Goal: Information Seeking & Learning: Learn about a topic

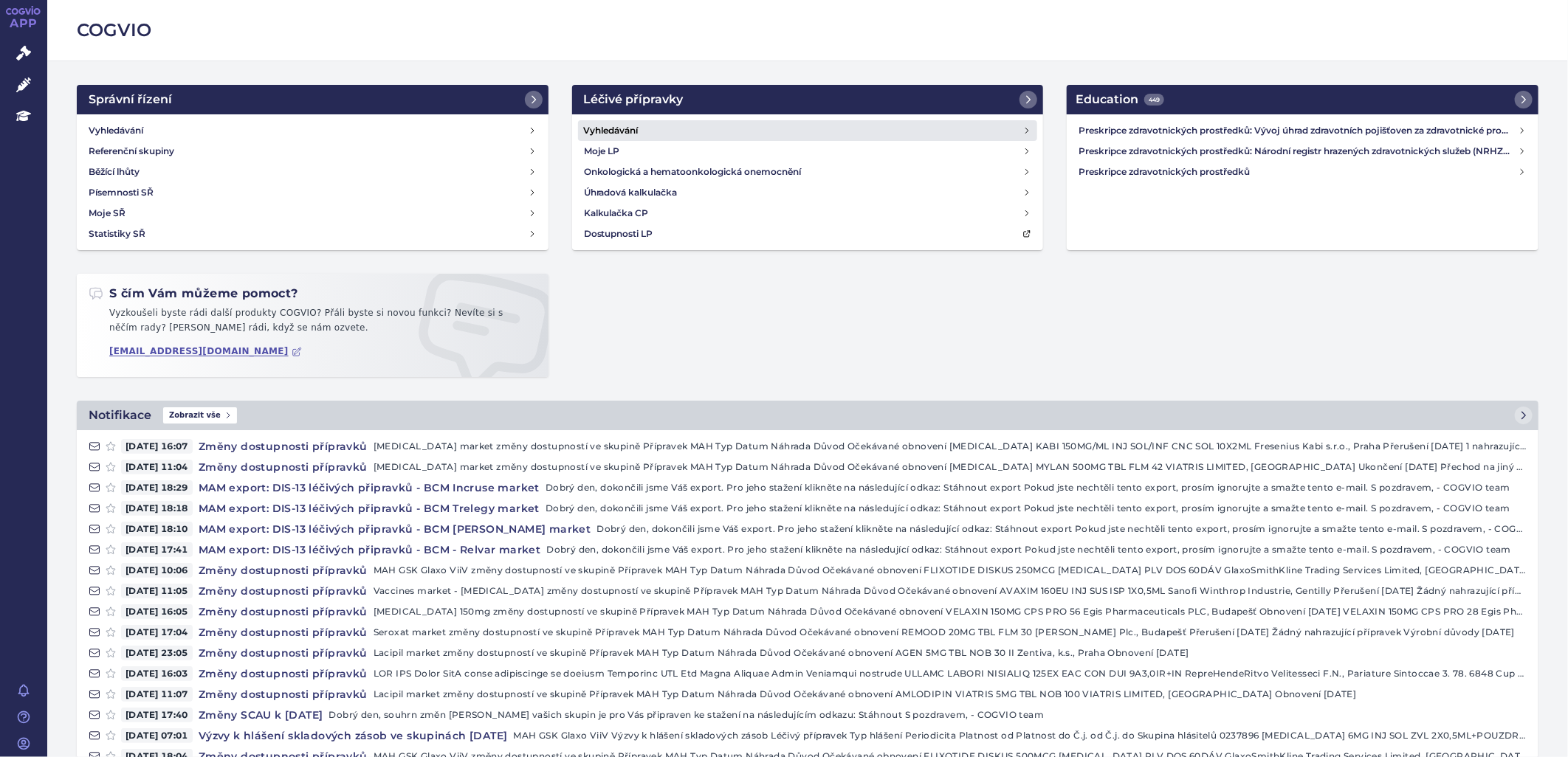
click at [624, 127] on h4 "Vyhledávání" at bounding box center [611, 130] width 55 height 14
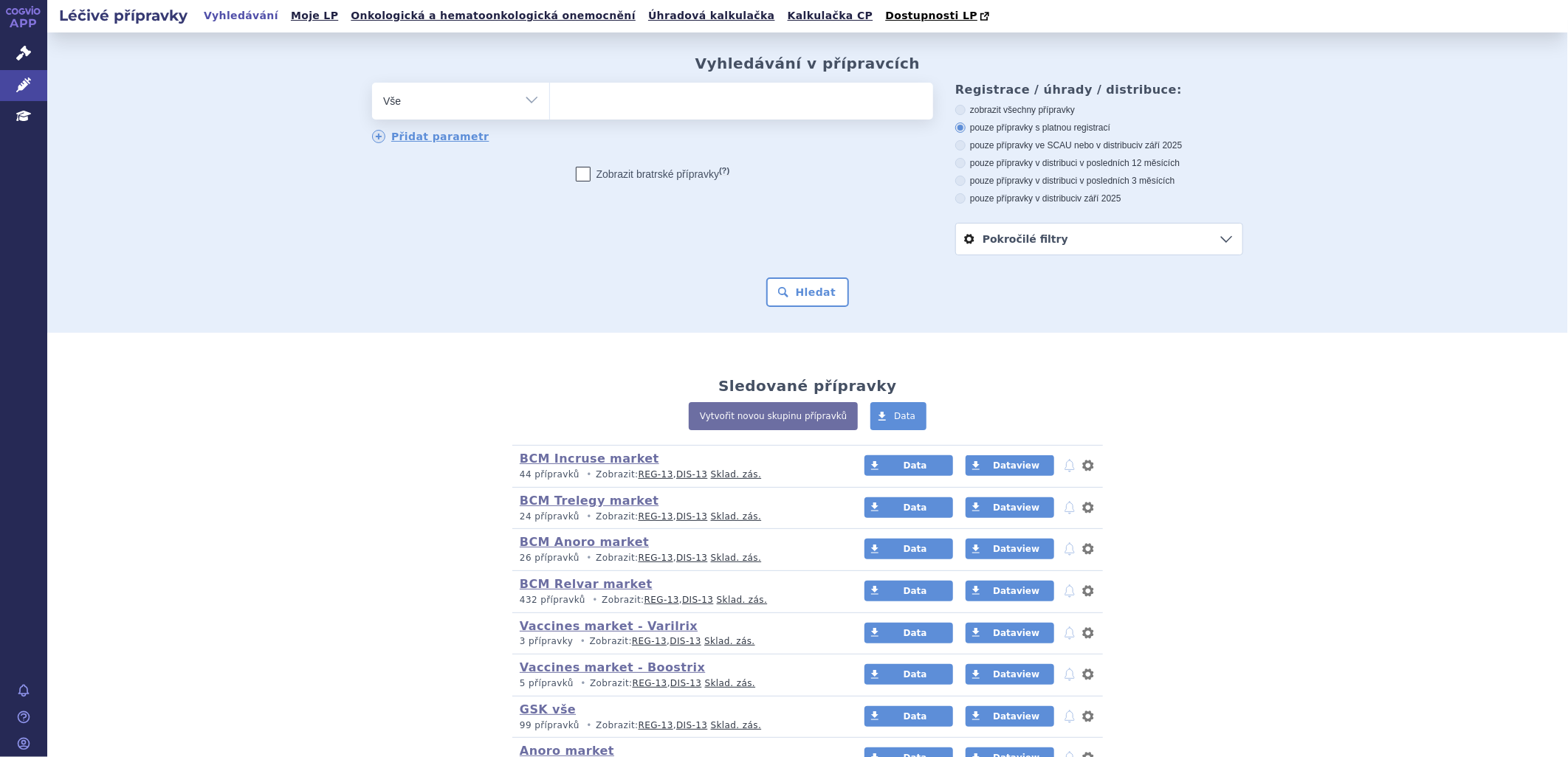
click at [645, 101] on ul at bounding box center [742, 98] width 383 height 31
click at [551, 101] on select at bounding box center [550, 100] width 1 height 37
type input "nuc"
type input "nucala"
select select "nucala"
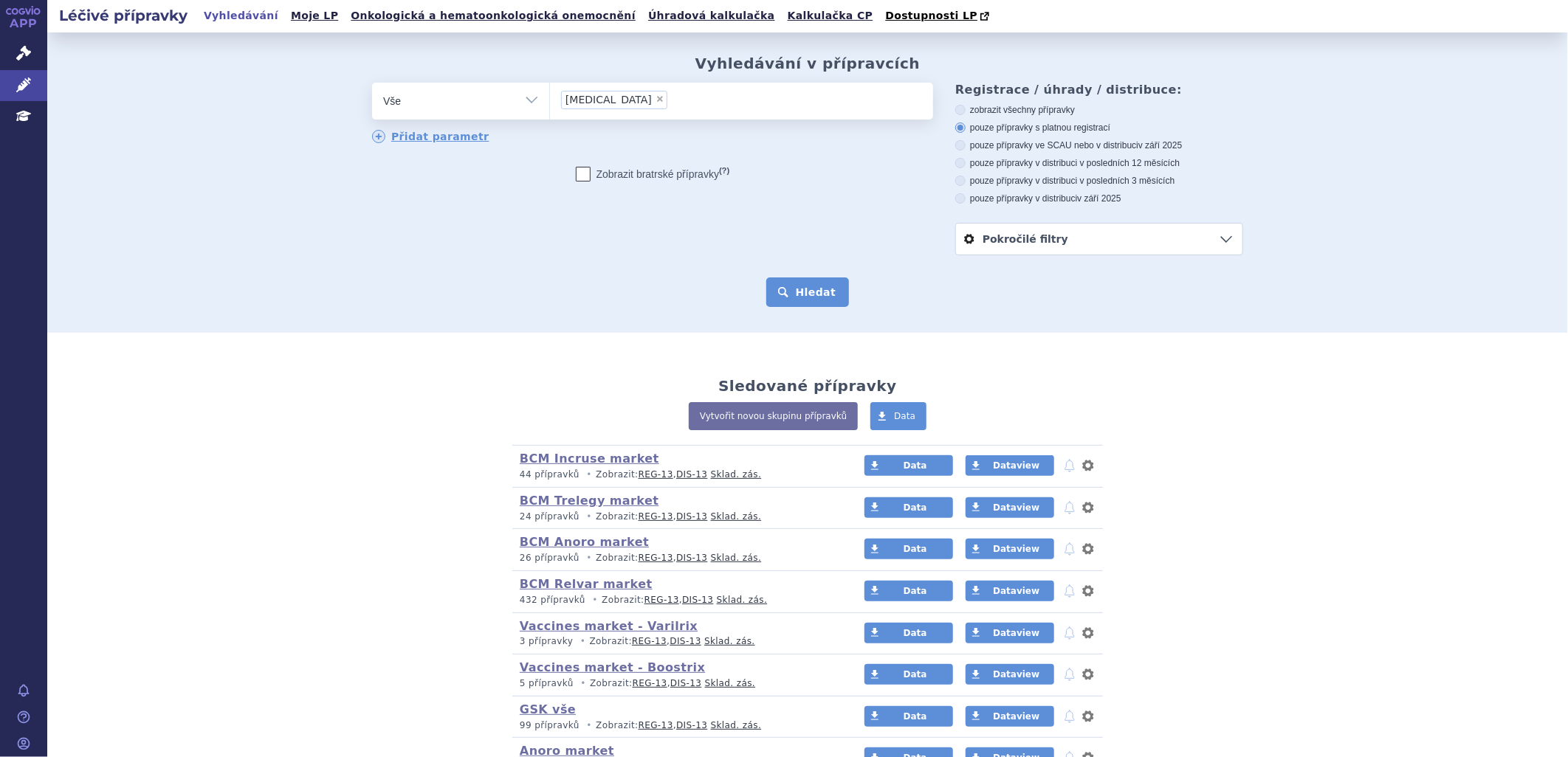
click at [803, 280] on button "Hledat" at bounding box center [808, 292] width 84 height 30
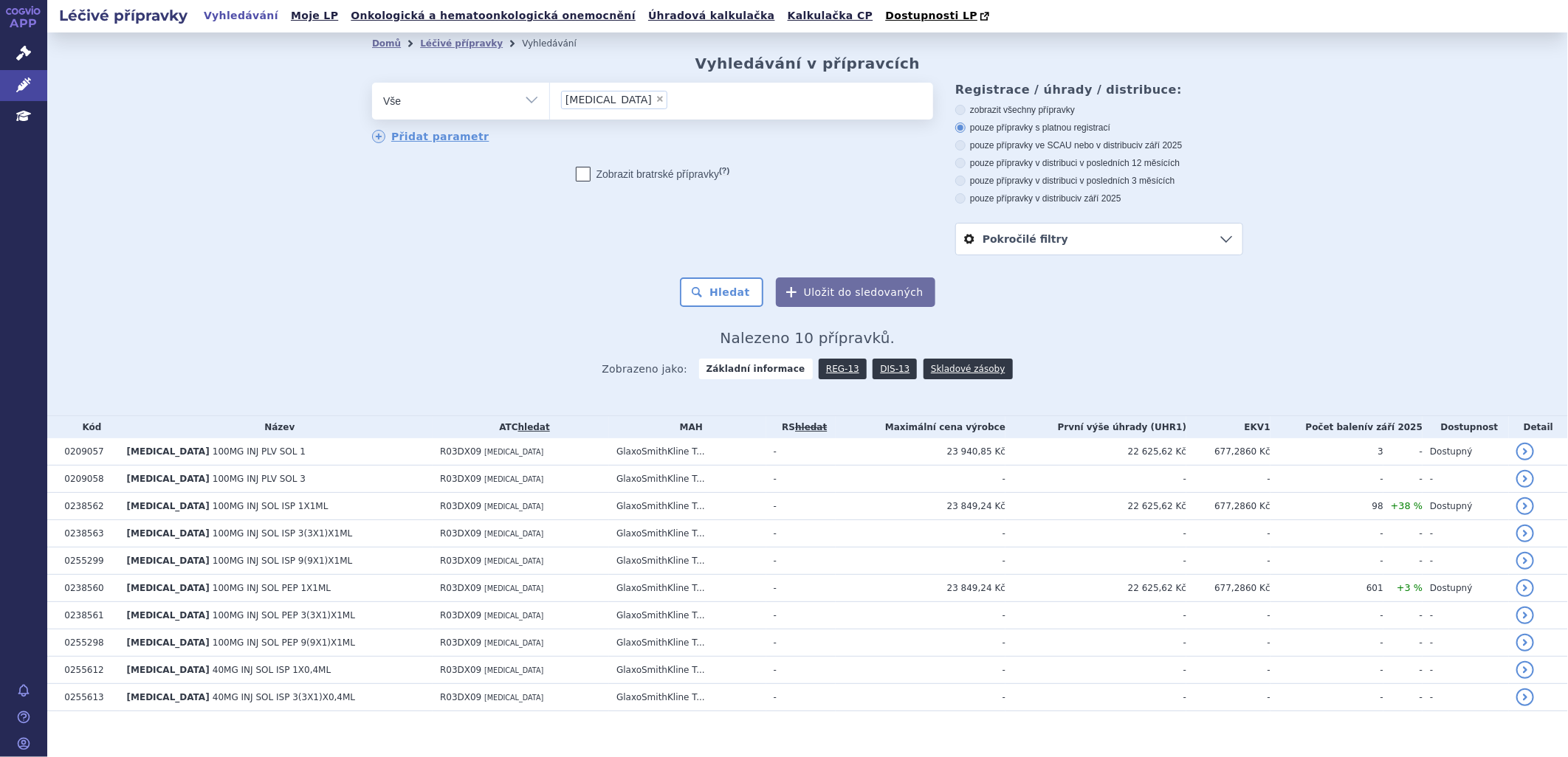
click at [656, 98] on span "×" at bounding box center [660, 99] width 8 height 8
click at [551, 98] on select "nucala" at bounding box center [550, 100] width 1 height 37
select select
type input "R0"
type input "R03"
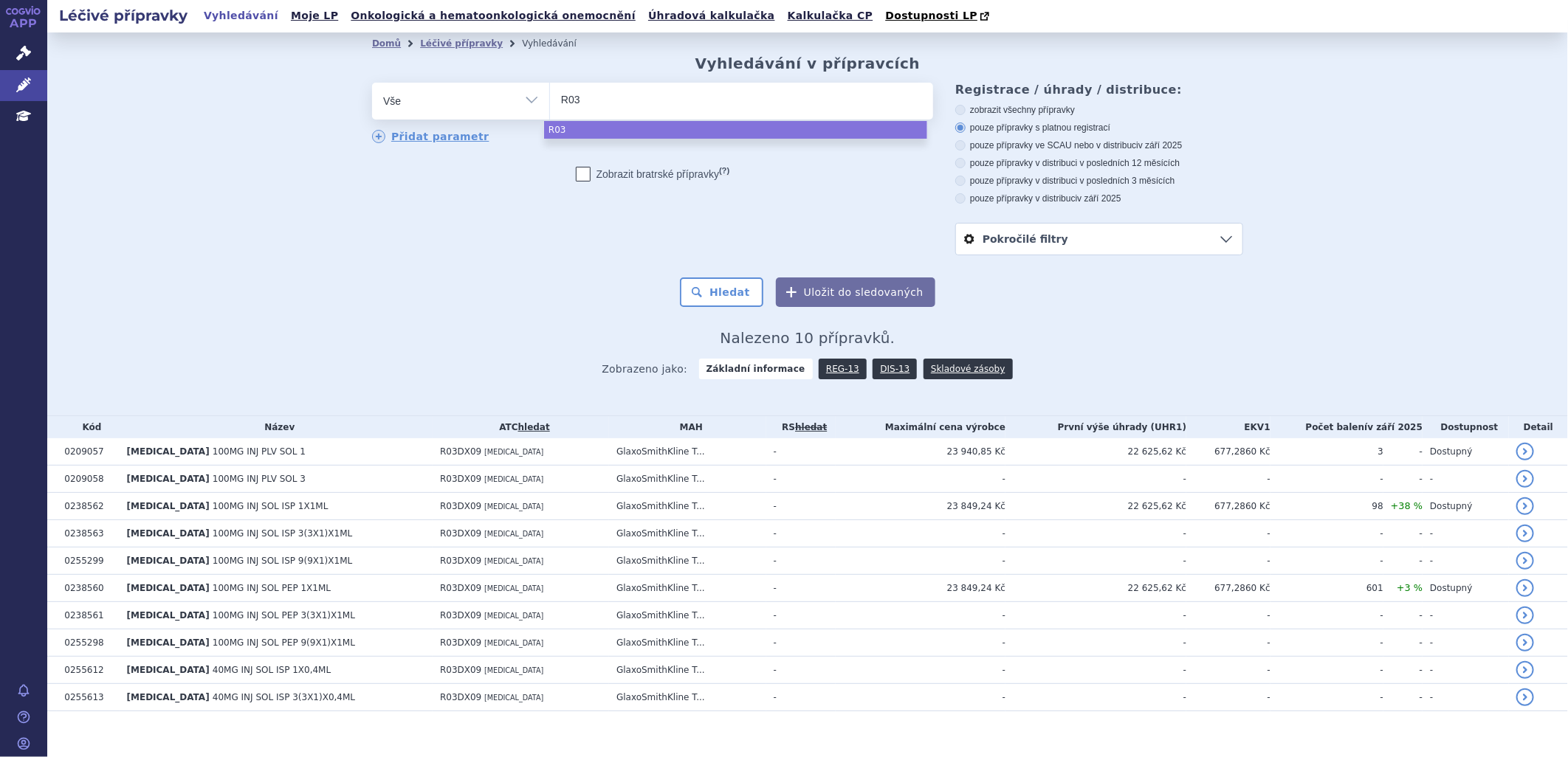
type input "R03d"
type input "R03dx"
select select "R03dx"
click at [526, 91] on select "Vše Přípravek/SUKL kód MAH VPOIS ATC/Aktivní látka Léková forma Síla" at bounding box center [461, 99] width 177 height 33
click at [525, 100] on select "Vše Přípravek/SUKL kód MAH VPOIS ATC/Aktivní látka Léková forma Síla" at bounding box center [461, 99] width 177 height 33
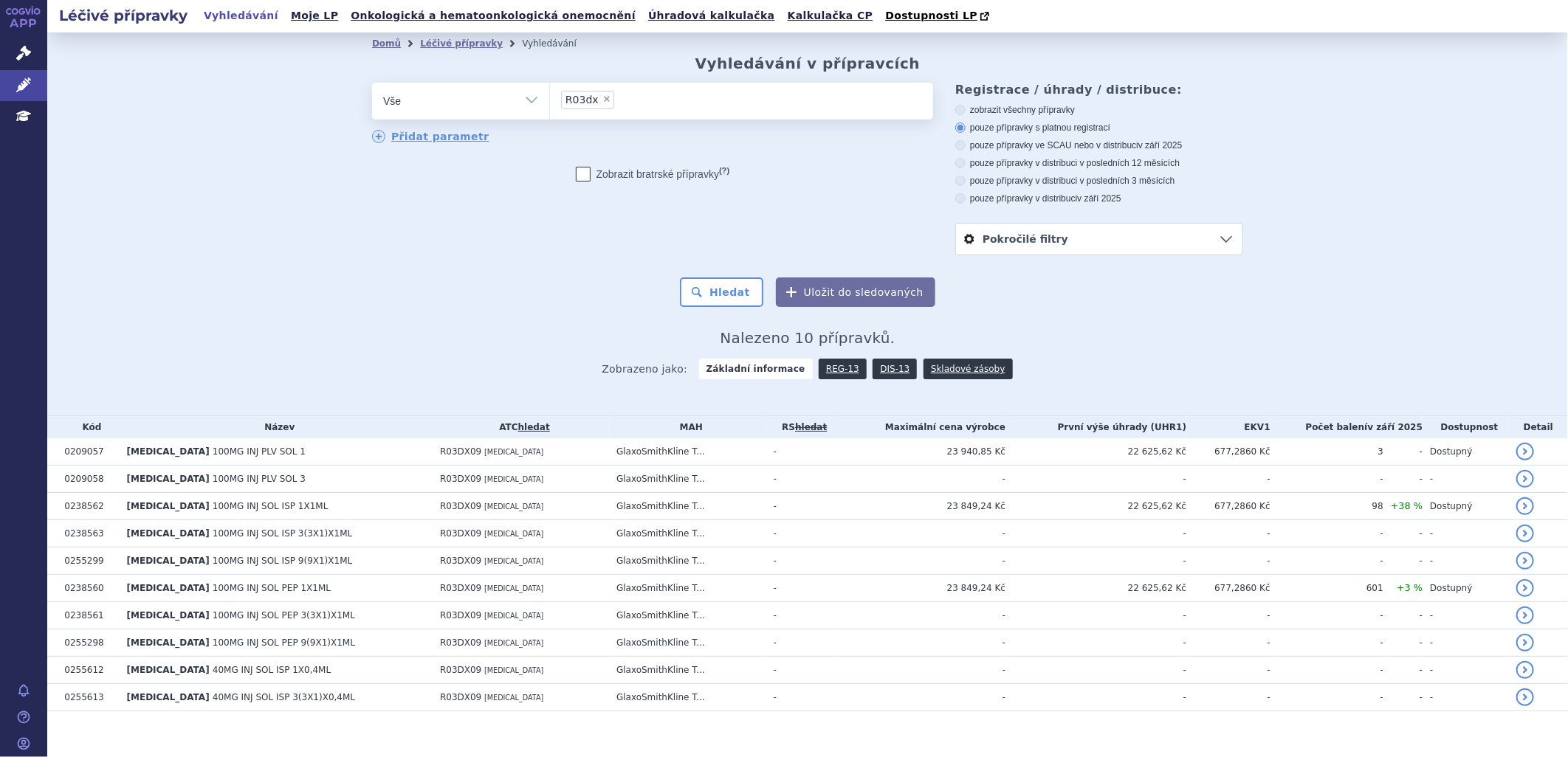
select select "filter-atc-group"
click at [372, 84] on select "Vše Přípravek/SUKL kód MAH VPOIS ATC/Aktivní látka Léková forma Síla" at bounding box center [461, 99] width 177 height 33
click at [630, 104] on ul at bounding box center [742, 98] width 383 height 31
click at [551, 104] on select at bounding box center [550, 100] width 1 height 37
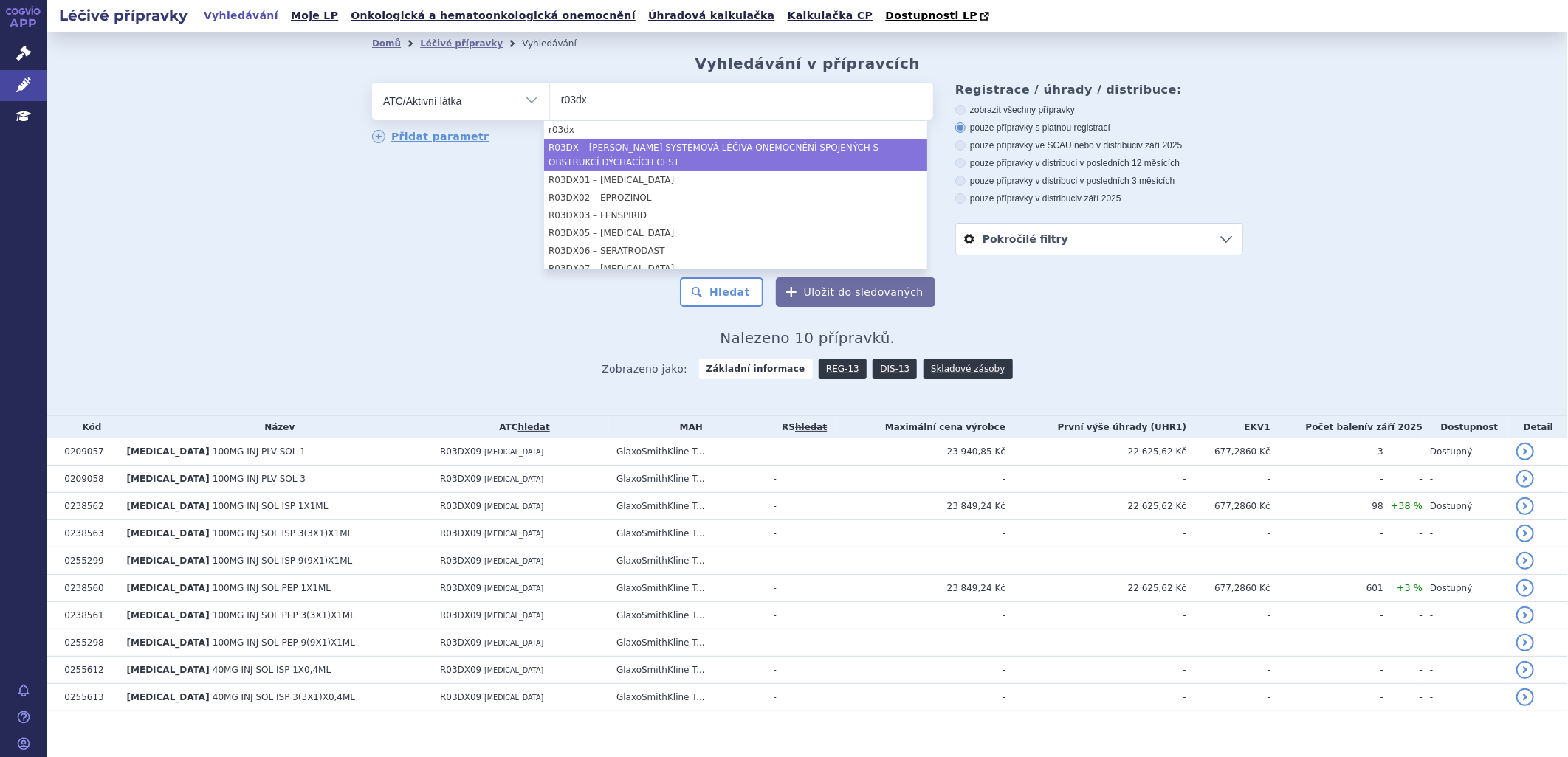
type input "r03dx"
select select "R03DX"
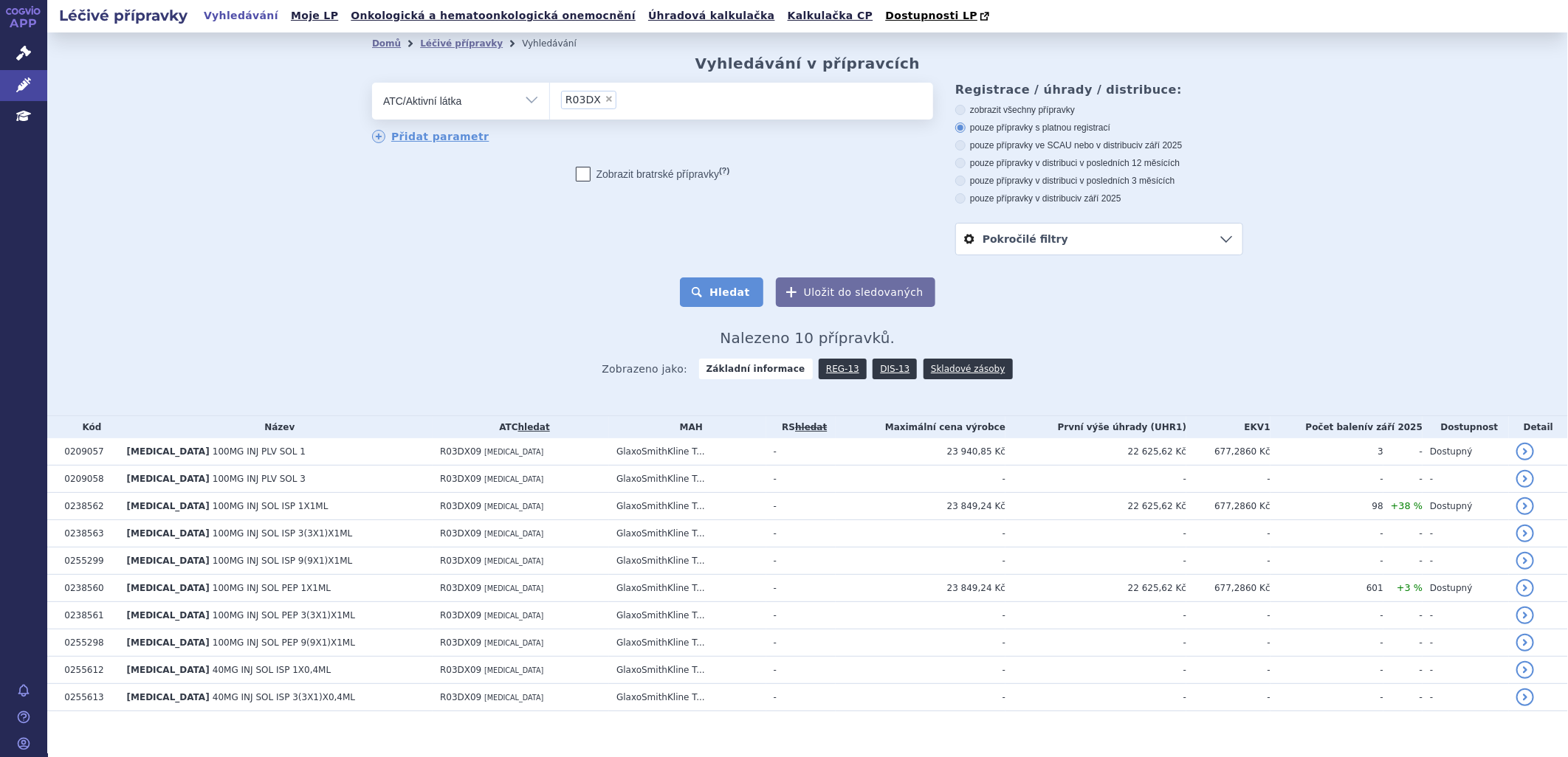
click at [719, 290] on button "Hledat" at bounding box center [721, 292] width 84 height 30
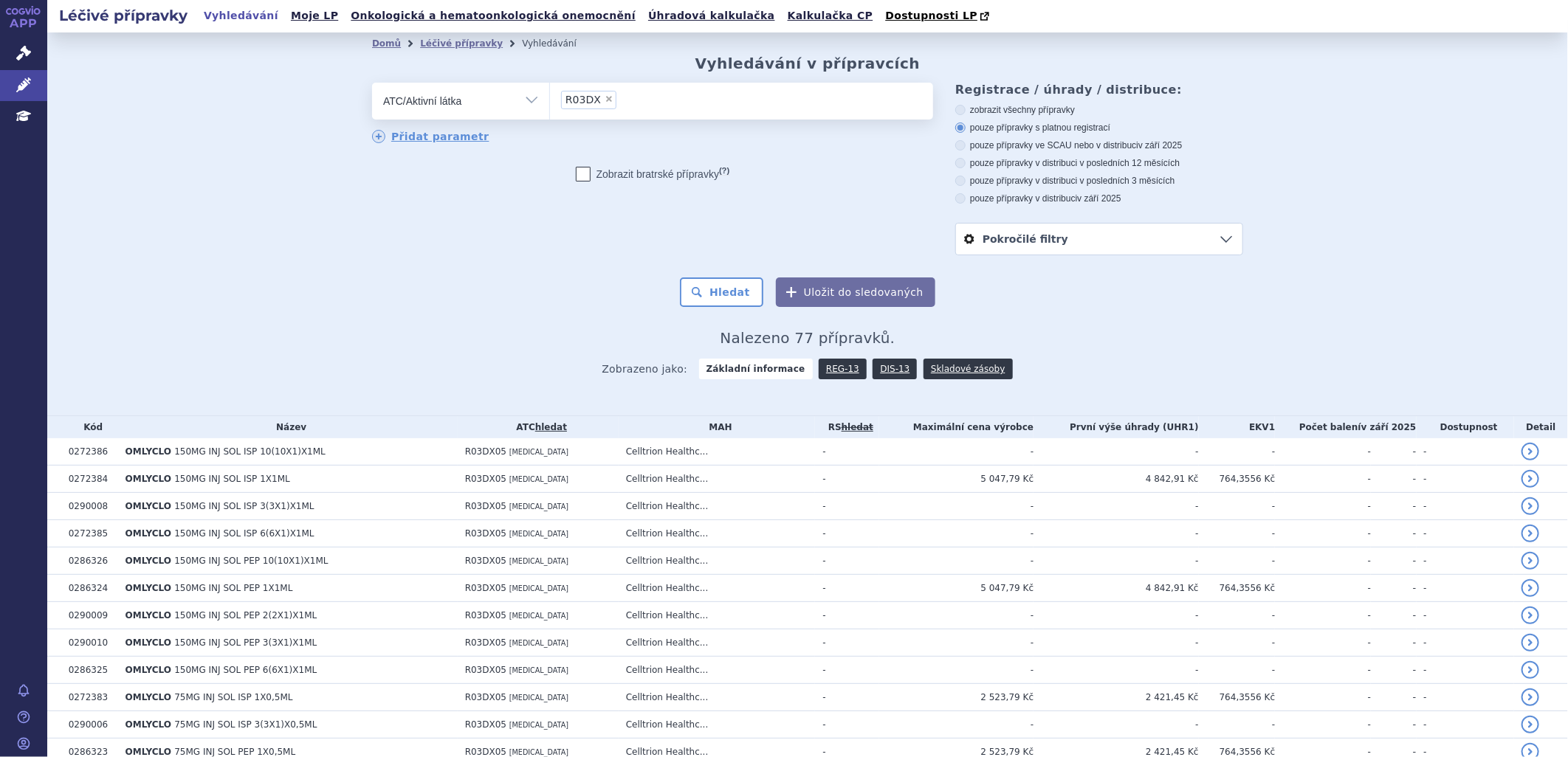
click at [962, 177] on label "pouze přípravky v distribuci v posledních 3 měsících" at bounding box center [1099, 181] width 288 height 12
click at [962, 178] on input "pouze přípravky v distribuci v posledních 3 měsících" at bounding box center [961, 182] width 9 height 9
radio input "true"
click at [739, 292] on button "Hledat" at bounding box center [721, 292] width 84 height 30
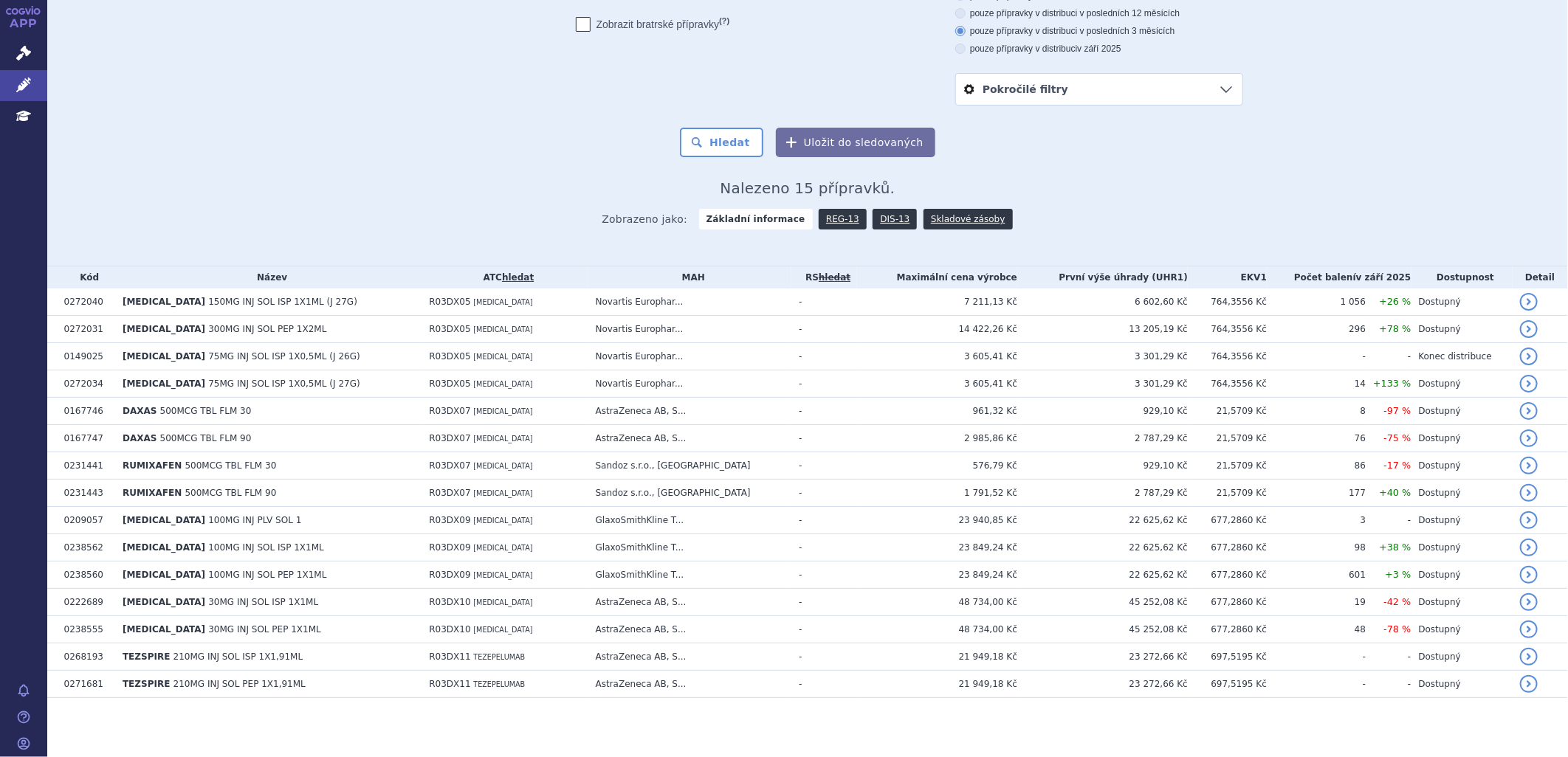
scroll to position [151, 0]
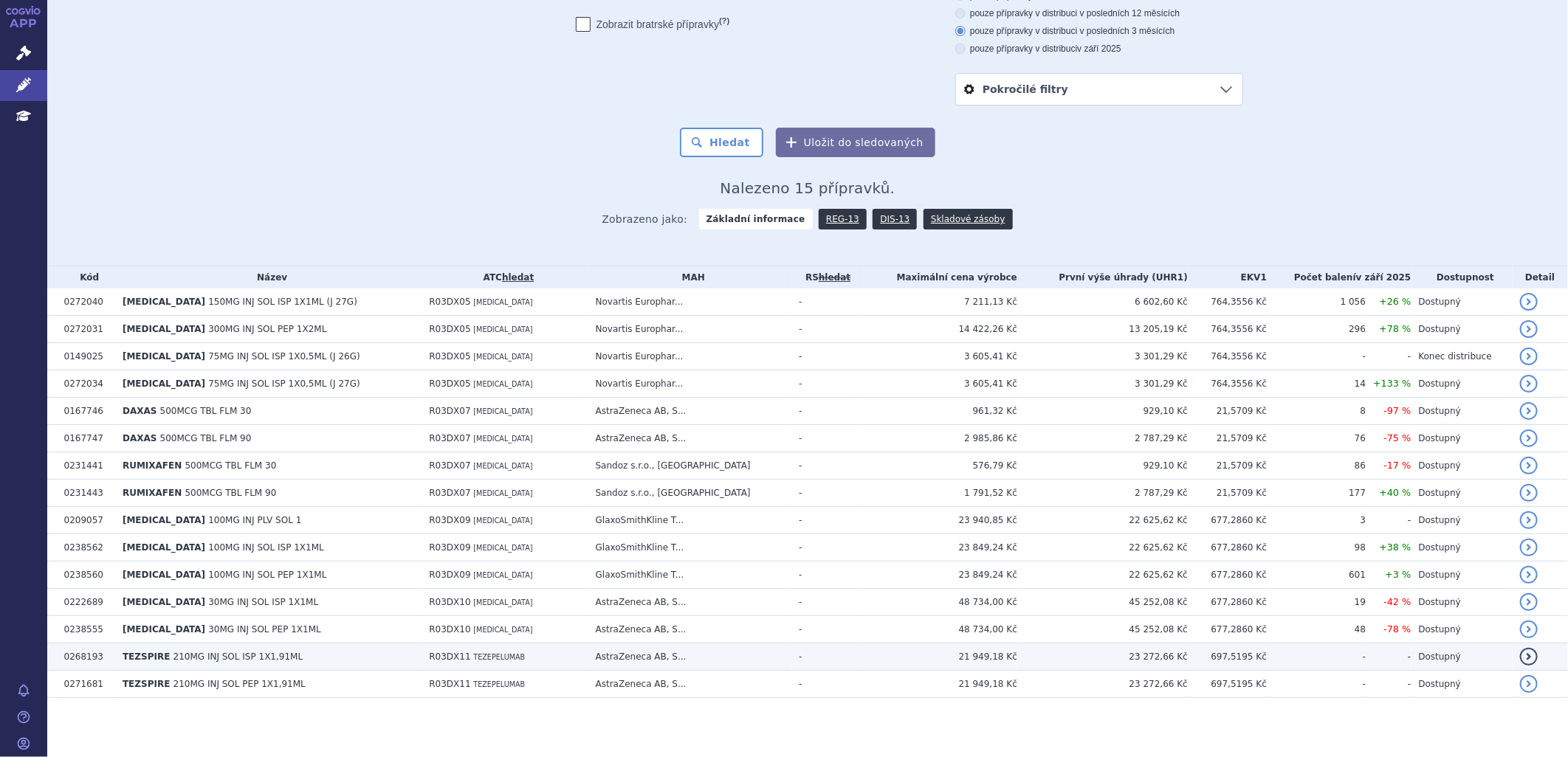
click at [1521, 657] on link "detail" at bounding box center [1529, 657] width 18 height 18
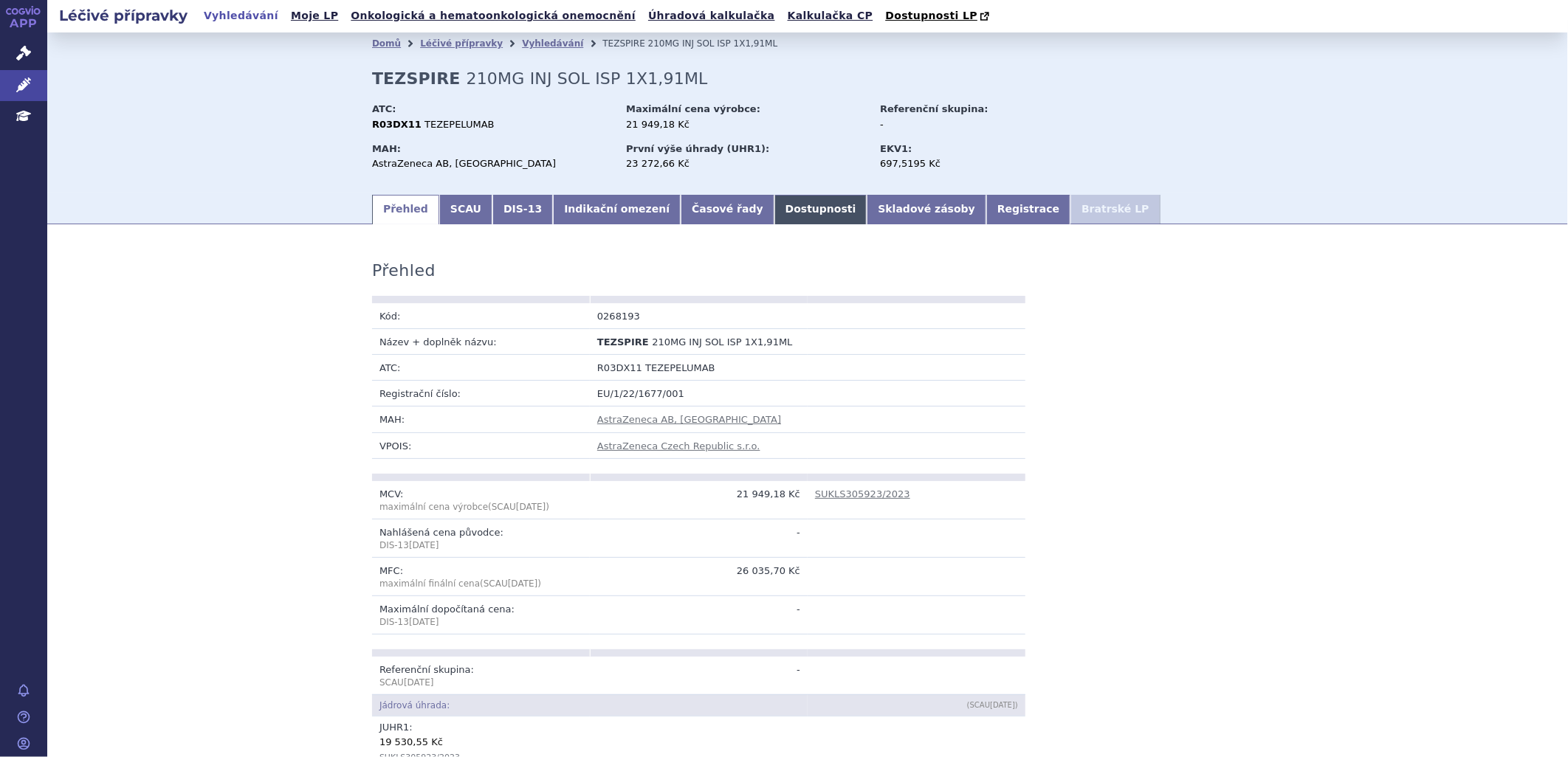
click at [774, 211] on link "Dostupnosti" at bounding box center [821, 209] width 93 height 30
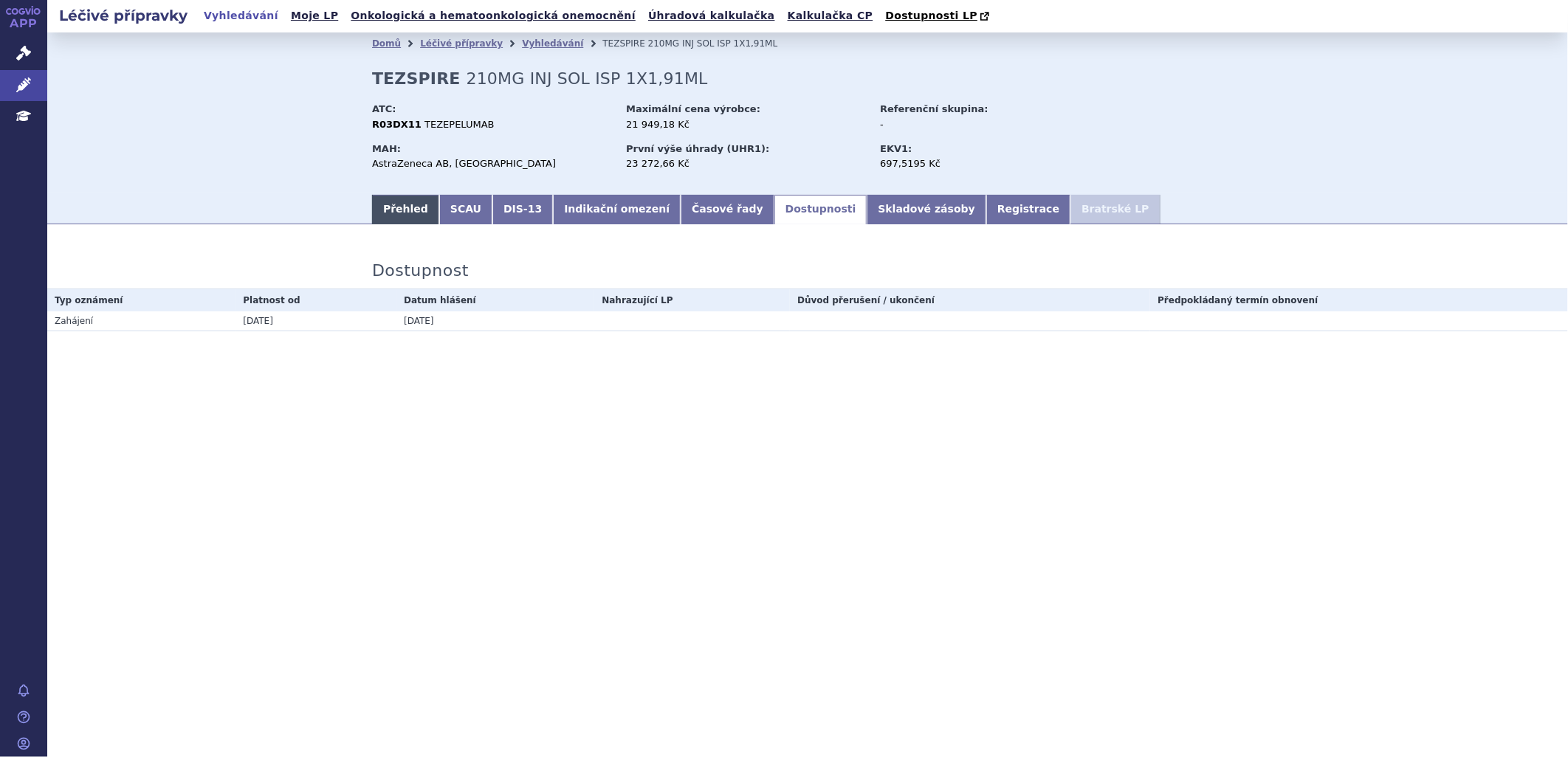
click at [393, 208] on link "Přehled" at bounding box center [406, 209] width 68 height 30
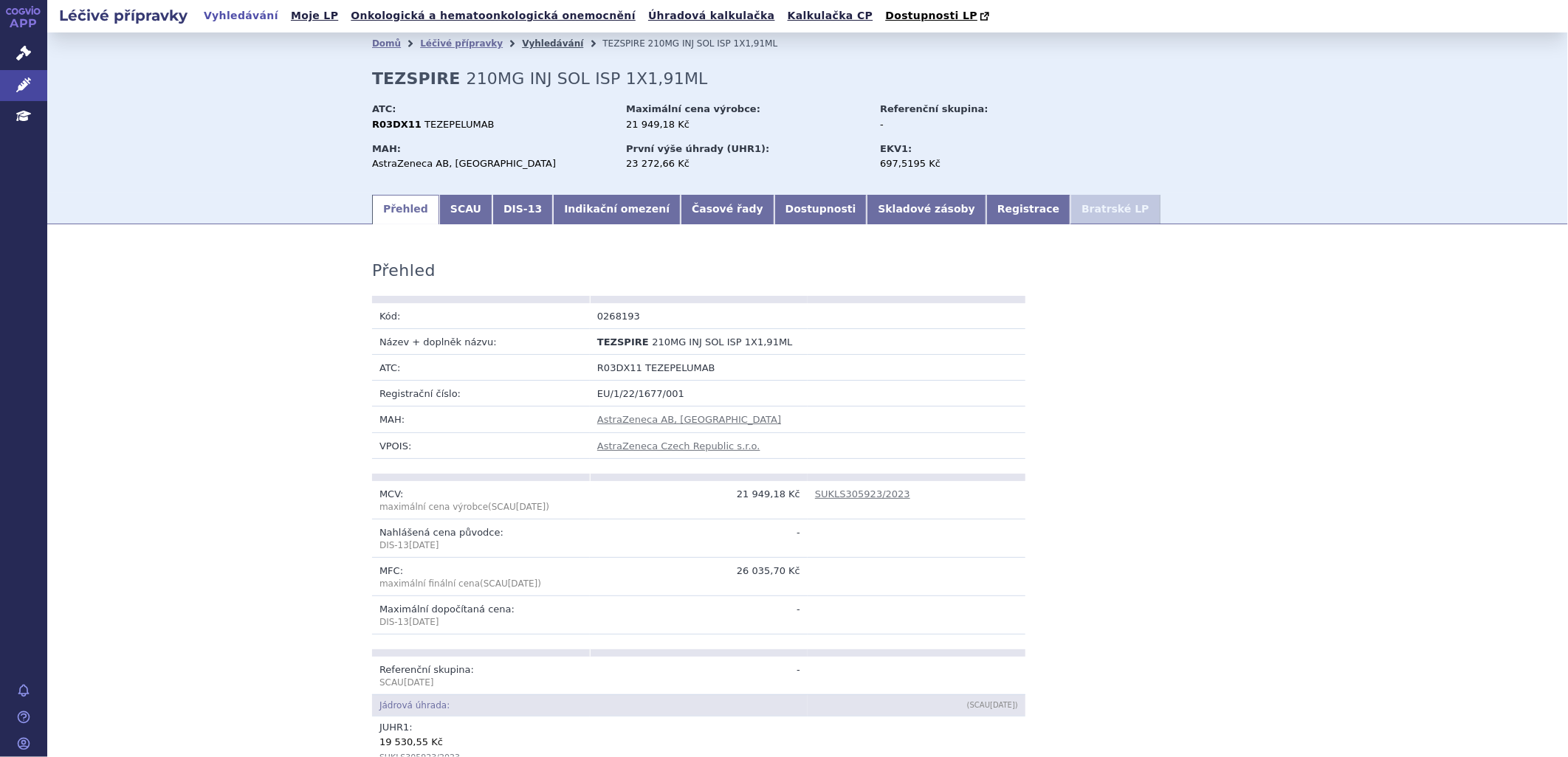
click at [534, 48] on link "Vyhledávání" at bounding box center [552, 43] width 62 height 10
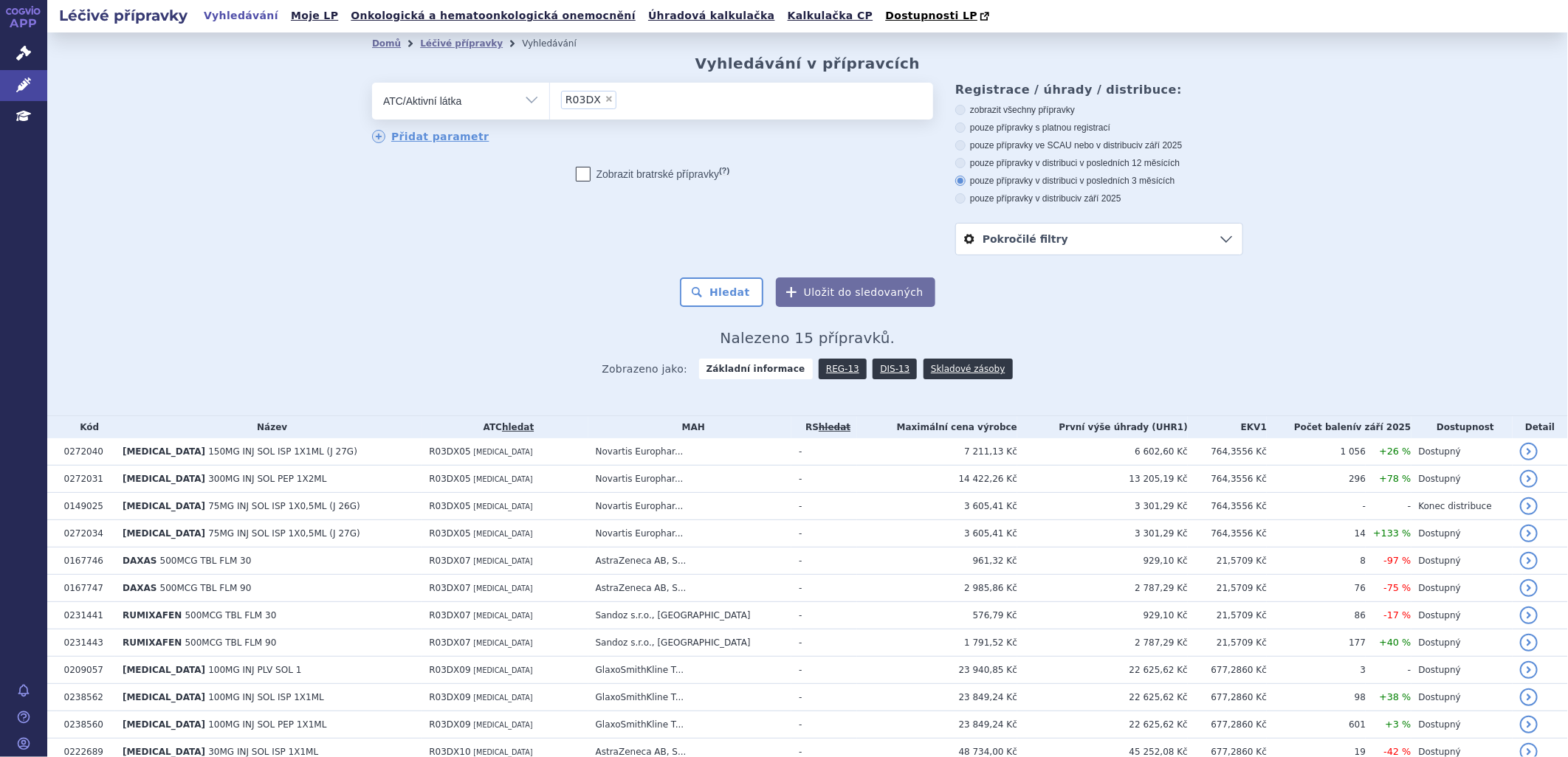
scroll to position [151, 0]
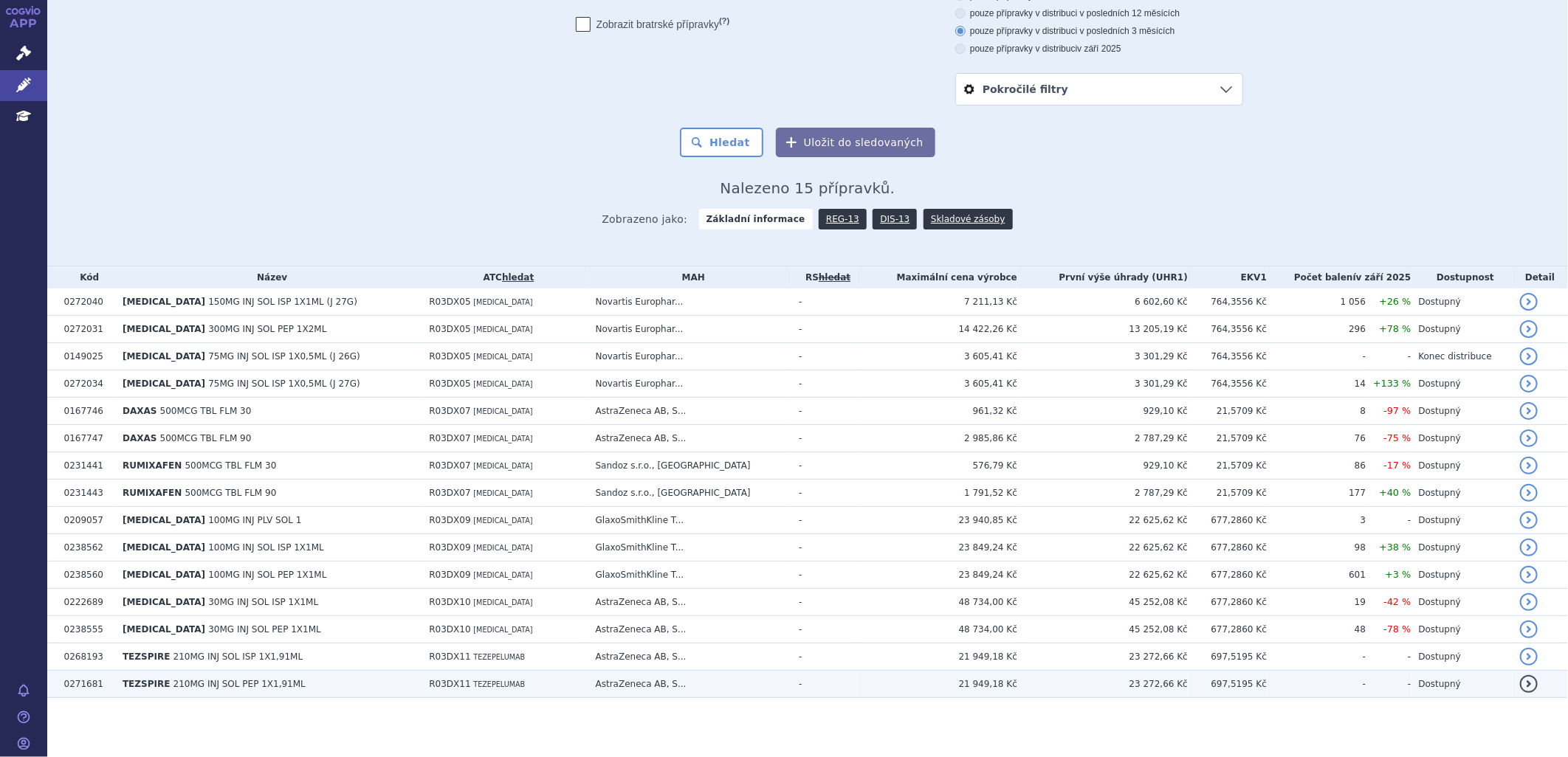
click at [1521, 676] on link "detail" at bounding box center [1529, 684] width 18 height 18
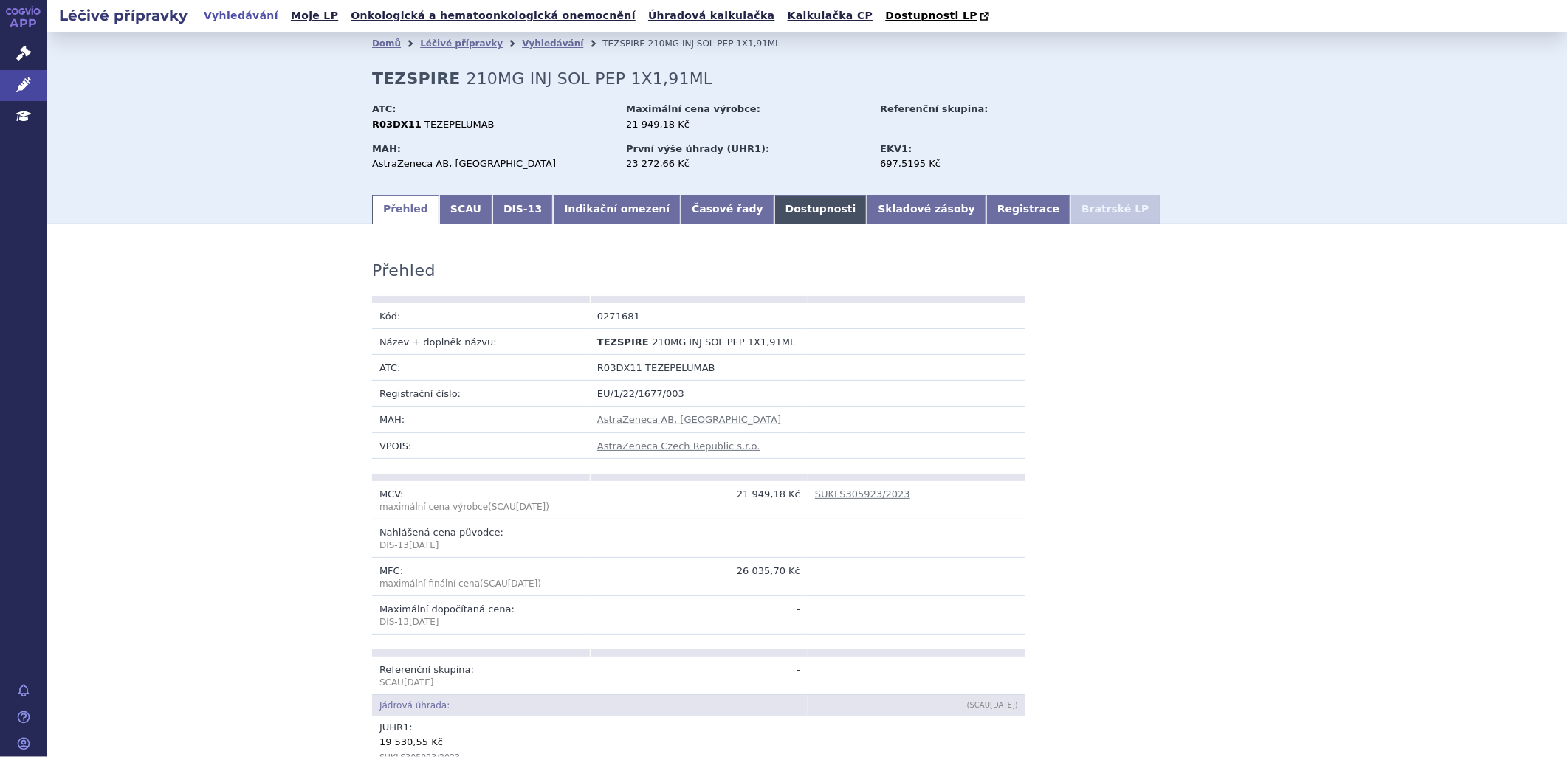
click at [774, 213] on link "Dostupnosti" at bounding box center [821, 209] width 93 height 30
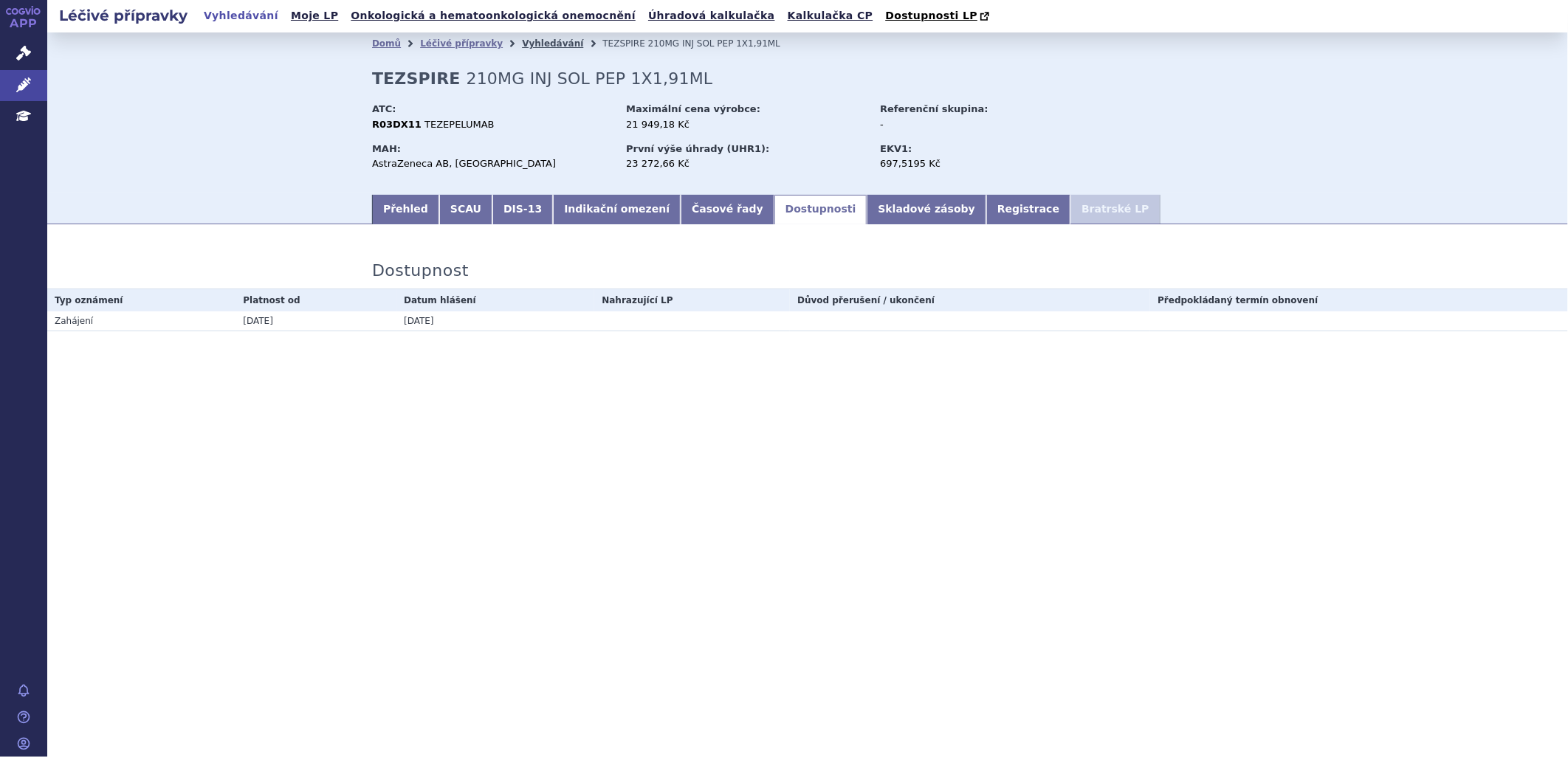
click at [533, 45] on link "Vyhledávání" at bounding box center [552, 43] width 62 height 10
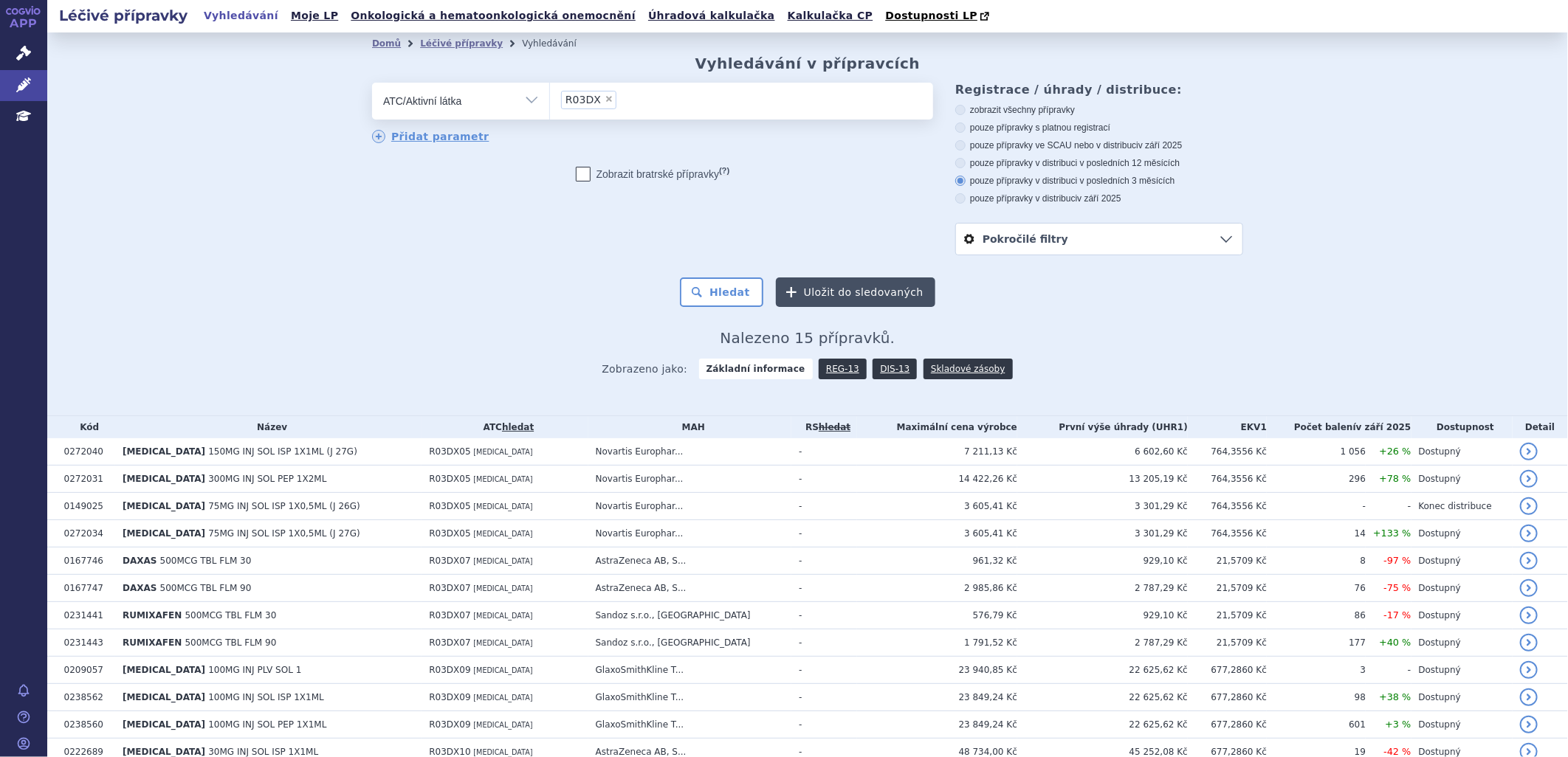
click at [871, 282] on button "Uložit do sledovaných" at bounding box center [855, 292] width 160 height 30
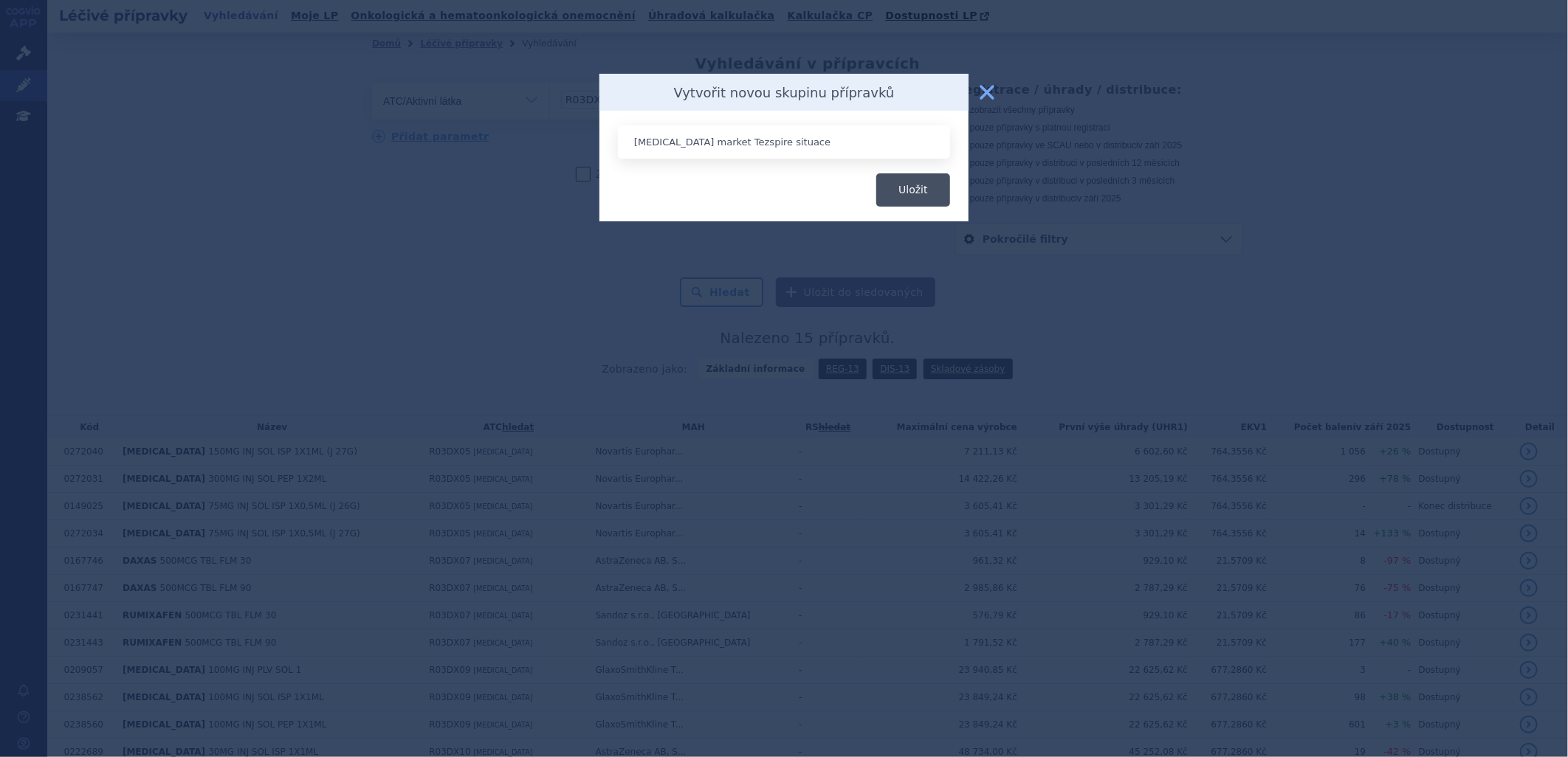
type input "[MEDICAL_DATA] market Tezspire situace"
click at [932, 195] on button "Uložit" at bounding box center [913, 190] width 73 height 33
